Goal: Task Accomplishment & Management: Complete application form

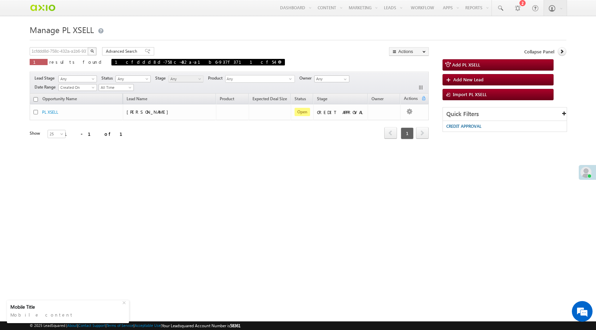
click at [278, 63] on span at bounding box center [279, 61] width 3 height 3
type input "Search PL XSELL"
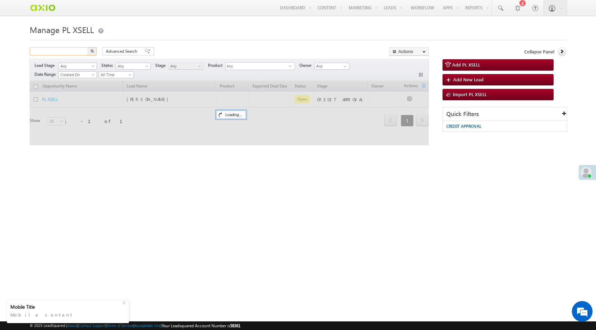
click at [72, 53] on input "text" at bounding box center [59, 51] width 59 height 8
paste input "1a4a55d0-9d34-48f1-9a6f-faace47ecf73"
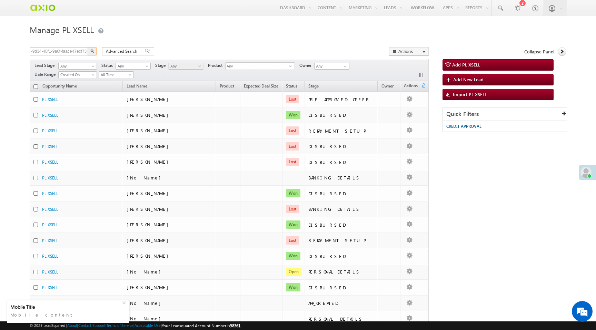
type input "1a4a55d0-9d34-48f1-9a6f-faace47ecf73"
click at [92, 54] on button "button" at bounding box center [92, 51] width 9 height 8
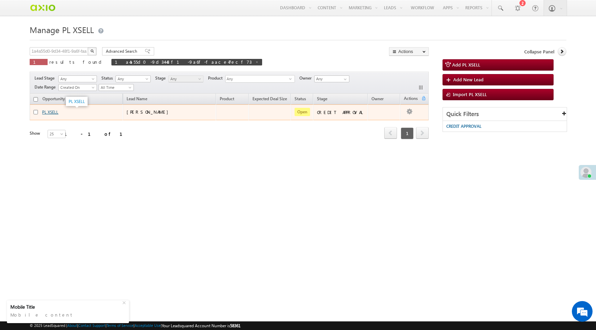
click at [50, 113] on link "PL XSELL" at bounding box center [50, 112] width 16 height 5
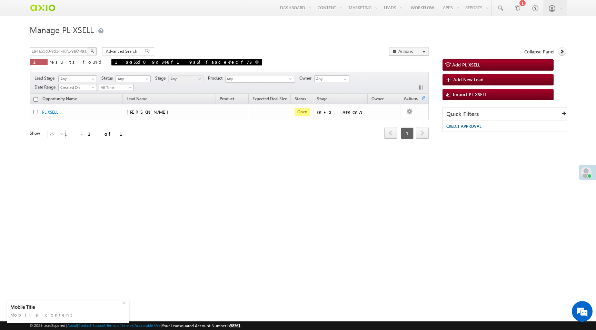
click at [159, 61] on span "1a4a55d0-9d34-48f1-9a6f-faace47ecf73" at bounding box center [186, 62] width 151 height 7
click at [255, 63] on span at bounding box center [256, 61] width 3 height 3
type input "Search PL XSELL"
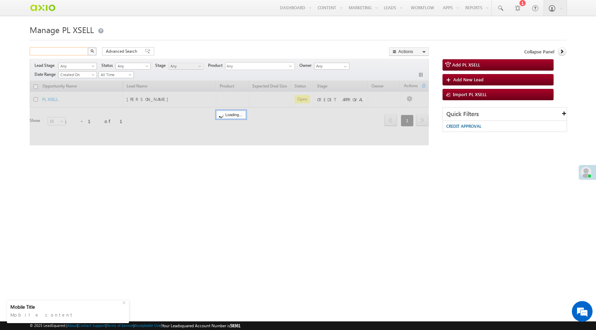
click at [70, 54] on input "text" at bounding box center [59, 51] width 59 height 8
paste input "225a5f94-8b42-4f2c-9385-d5a284d86479"
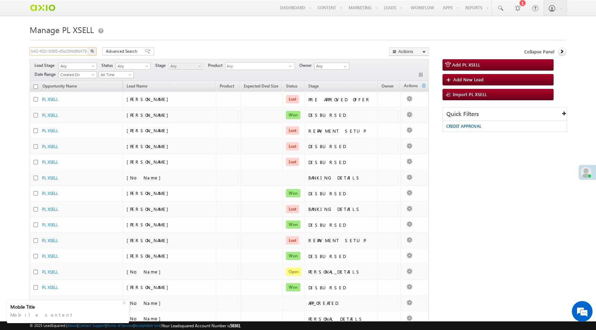
type input "225a5f94-8b42-4f2c-9385-d5a284d86479"
click at [88, 47] on button "button" at bounding box center [92, 51] width 9 height 8
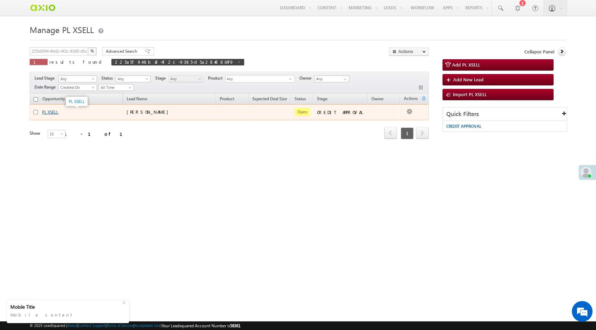
click at [54, 114] on link "PL XSELL" at bounding box center [50, 112] width 16 height 5
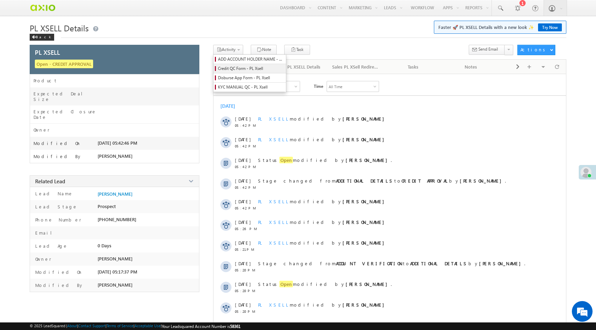
click at [235, 70] on span "Credit QC Form - PL Xsell" at bounding box center [251, 69] width 66 height 6
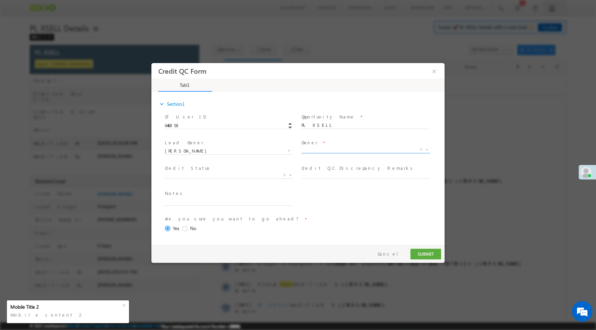
click at [316, 150] on span "X" at bounding box center [365, 150] width 129 height 7
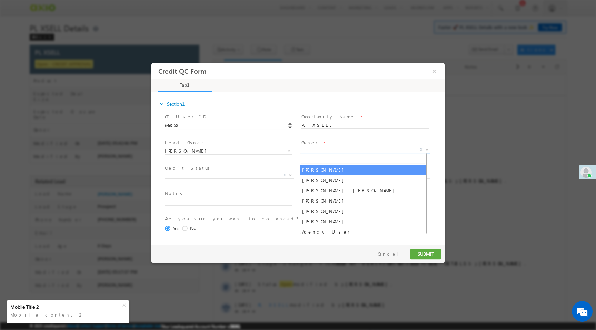
select select "f8849782-a99c-11ec-8597-0681fe0b10f8"
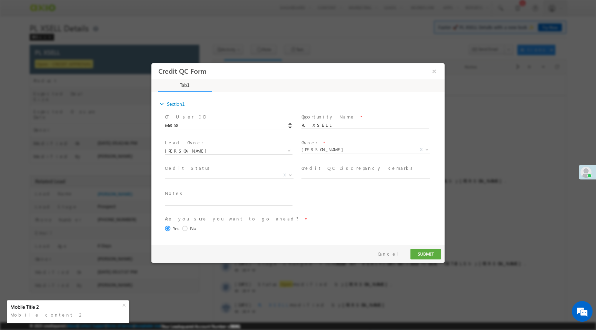
click at [189, 178] on span "Approved Hold (As per Sales Confirmation) Credit WIP Sales Queue Reject FI Pend…" at bounding box center [232, 176] width 134 height 8
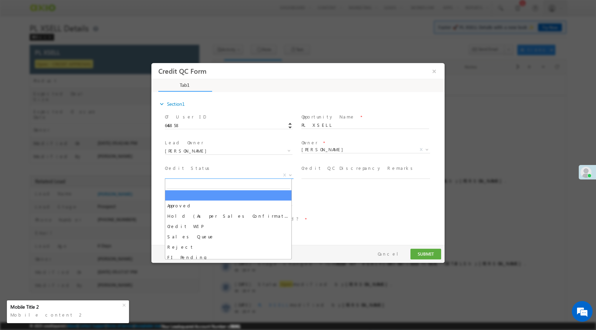
click at [192, 176] on span "X" at bounding box center [229, 175] width 129 height 7
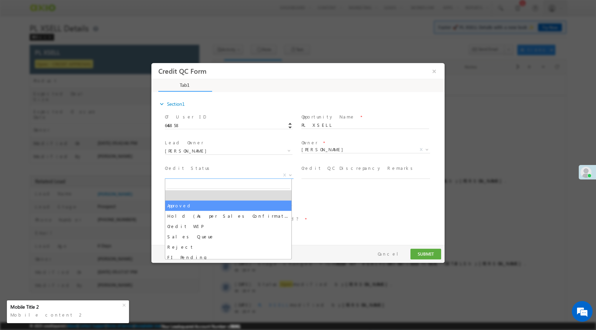
select select "Approved"
select select "NA"
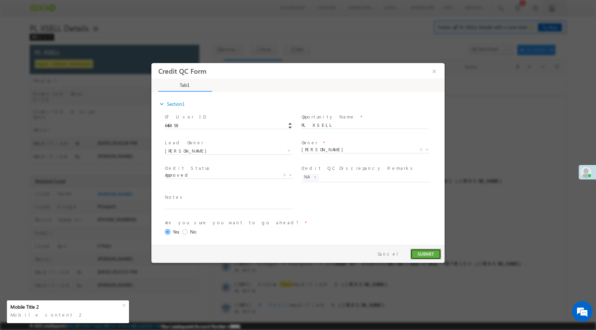
click at [425, 255] on button "SUBMIT" at bounding box center [425, 254] width 31 height 11
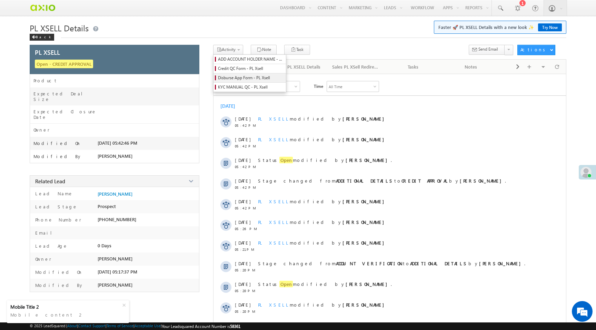
click at [243, 77] on span "Disburse App Form - PL Xsell" at bounding box center [251, 78] width 66 height 6
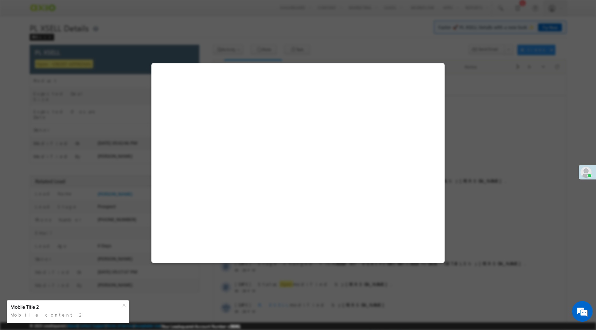
select select "PL XSell Disbursement Initiated"
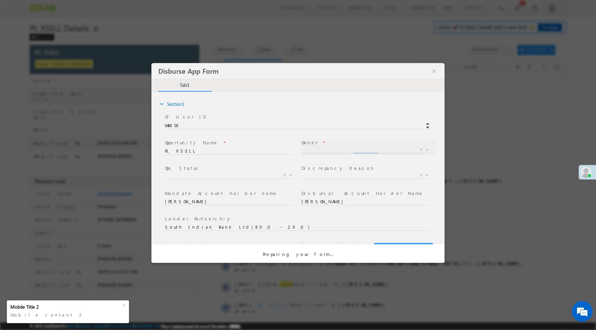
select select "f8849782-a99c-11ec-8597-0681fe0b10f8"
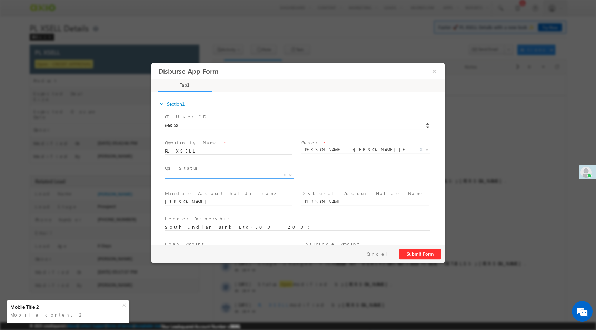
click at [256, 175] on span "X" at bounding box center [229, 175] width 129 height 7
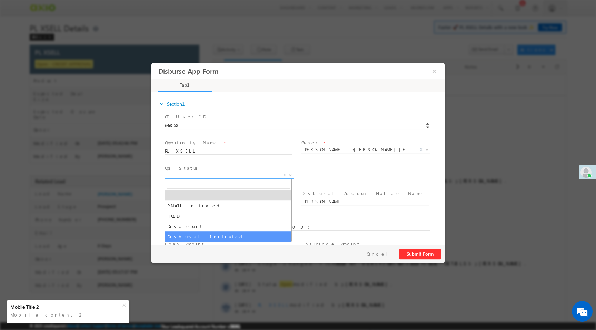
select select "Disbursal Initiated"
select select "NA"
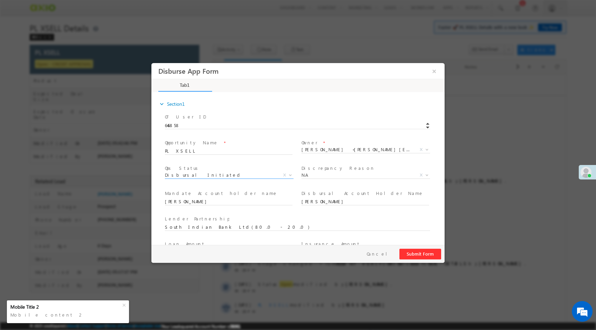
scroll to position [102, 0]
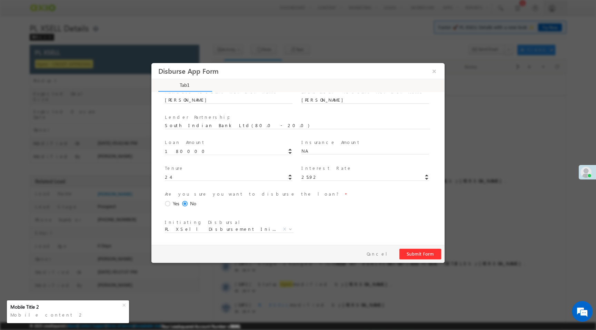
click at [169, 204] on span at bounding box center [169, 204] width 8 height 6
click at [151, 63] on input "Yes" at bounding box center [151, 63] width 0 height 0
click at [422, 257] on button "Submit Form" at bounding box center [420, 254] width 42 height 11
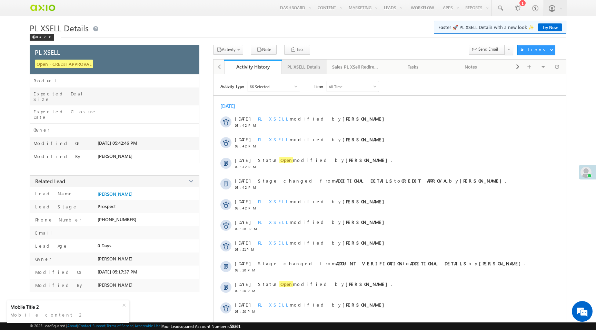
click at [313, 66] on div "PL XSELL Details" at bounding box center [303, 67] width 33 height 8
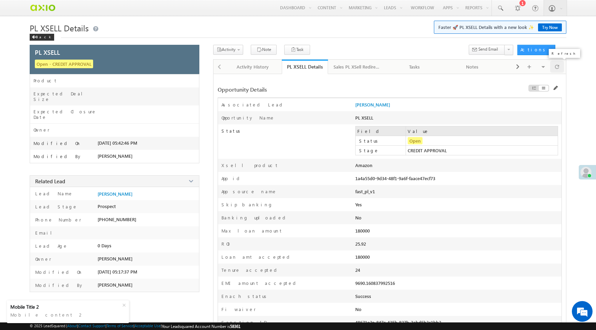
click at [556, 67] on span at bounding box center [557, 67] width 4 height 12
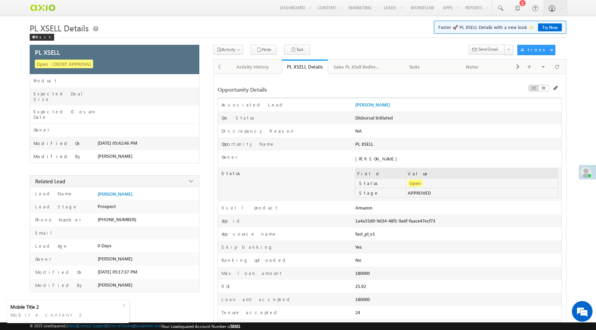
click at [421, 226] on div "1a4a55d0-9d34-48f1-9a6f-faace47ecf73" at bounding box center [416, 223] width 123 height 10
copy div "1a4a55d0-9d34-48f1-9a6f-faace47ecf73"
click at [390, 224] on div "1a4a55d0-9d34-48f1-9a6f-faace47ecf73" at bounding box center [416, 223] width 123 height 10
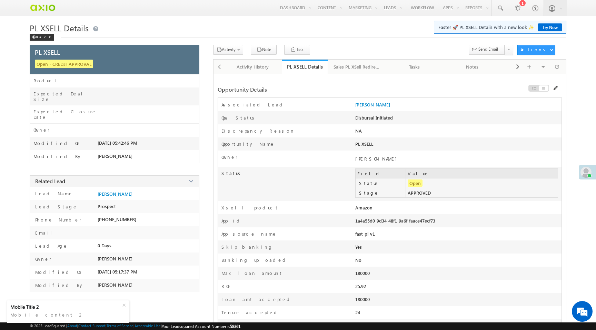
click at [390, 224] on div "1a4a55d0-9d34-48f1-9a6f-faace47ecf73" at bounding box center [416, 223] width 123 height 10
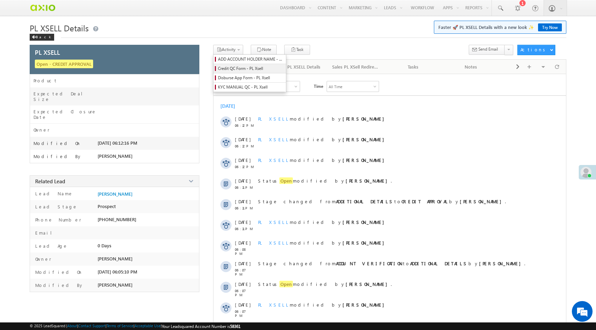
click at [238, 70] on span "Credit QC Form - PL Xsell" at bounding box center [251, 69] width 66 height 6
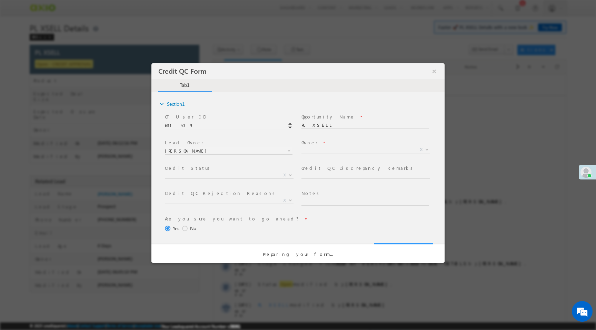
select select "50aed37f-b58e-11ec-8597-0681fe0b10f8"
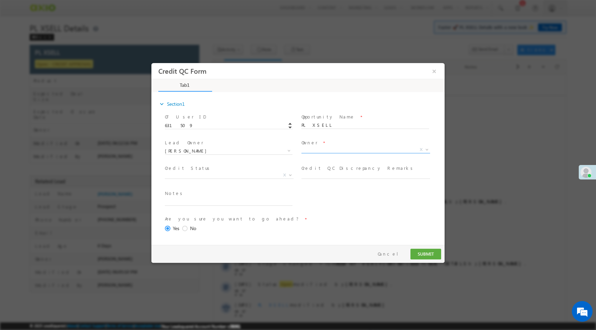
click at [315, 151] on span "X" at bounding box center [365, 150] width 129 height 7
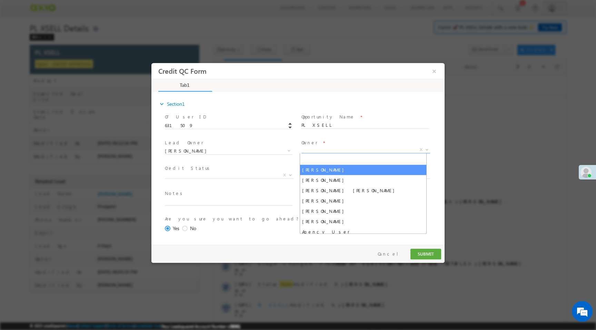
select select "f8849782-a99c-11ec-8597-0681fe0b10f8"
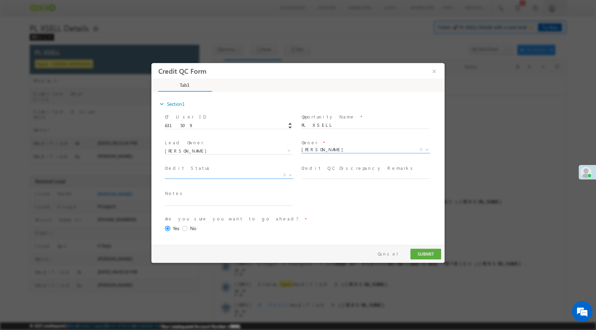
click at [259, 176] on span "X" at bounding box center [229, 175] width 129 height 7
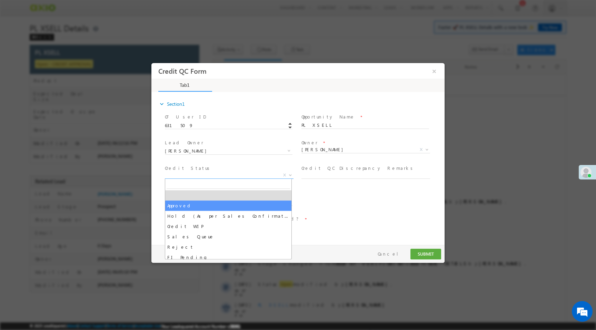
select select "Approved"
select select "NA"
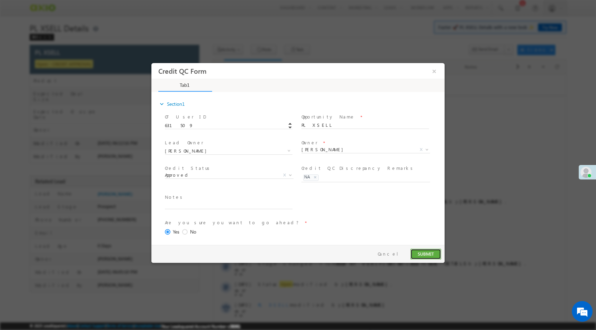
click at [430, 255] on button "SUBMIT" at bounding box center [425, 254] width 31 height 11
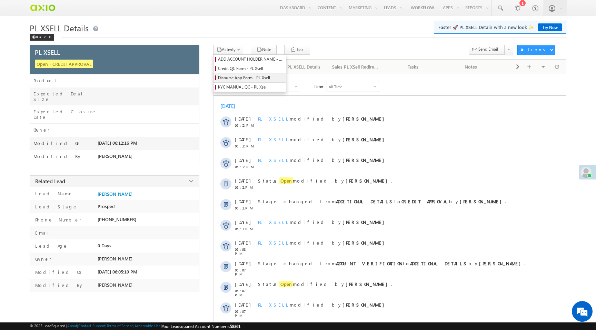
click at [237, 78] on span "Disburse App Form - PL Xsell" at bounding box center [251, 78] width 66 height 6
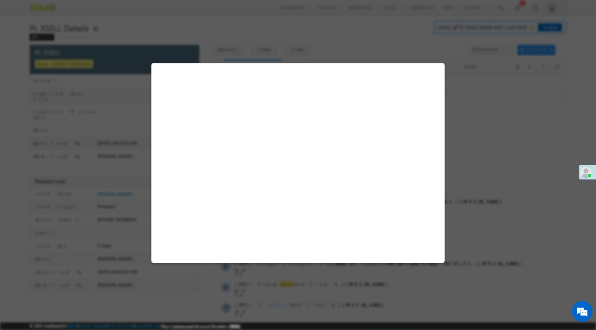
select select "PL XSell Disbursement Initiated"
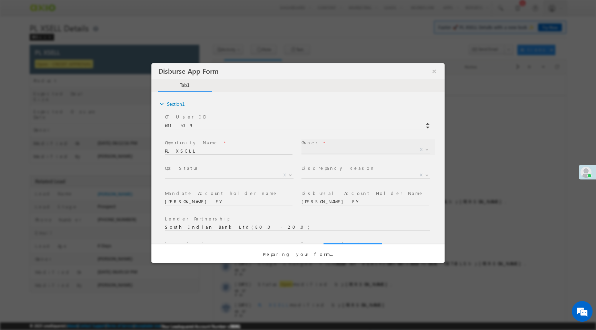
select select "f8849782-a99c-11ec-8597-0681fe0b10f8"
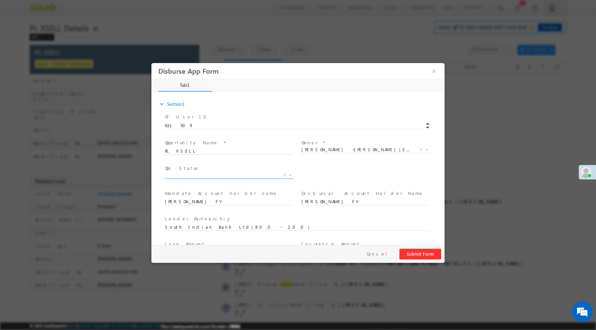
click at [241, 175] on span "X" at bounding box center [229, 175] width 129 height 7
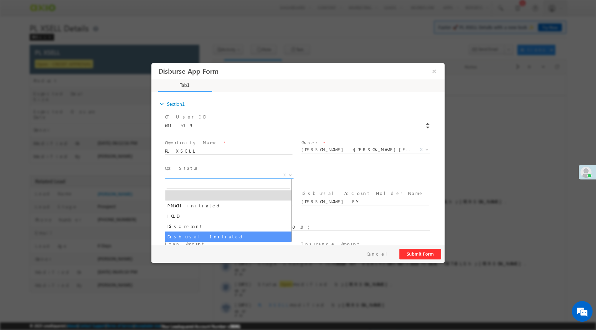
select select "Disbursal Initiated"
select select "NA"
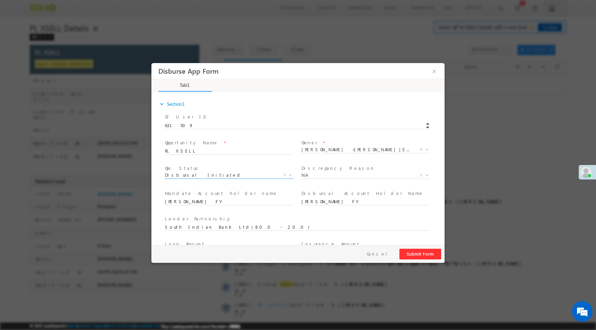
scroll to position [102, 0]
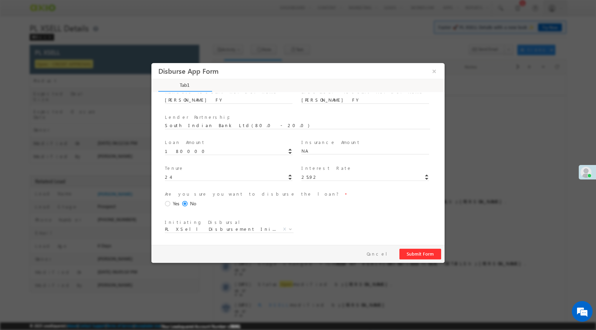
click at [167, 203] on span at bounding box center [169, 204] width 8 height 6
click at [151, 63] on input "Yes" at bounding box center [151, 63] width 0 height 0
click at [414, 254] on button "Submit Form" at bounding box center [420, 254] width 42 height 11
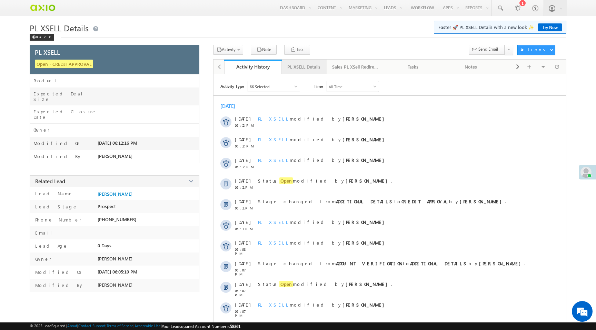
click at [308, 69] on div "PL XSELL Details" at bounding box center [303, 67] width 33 height 8
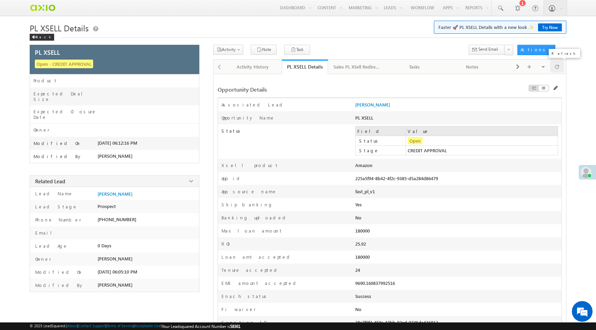
click at [556, 68] on span at bounding box center [557, 67] width 4 height 12
